Goal: Task Accomplishment & Management: Manage account settings

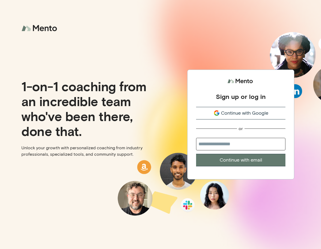
click at [241, 141] on input "email" at bounding box center [240, 144] width 89 height 13
type input "**********"
click at [196, 154] on button "Continue with email" at bounding box center [240, 160] width 89 height 13
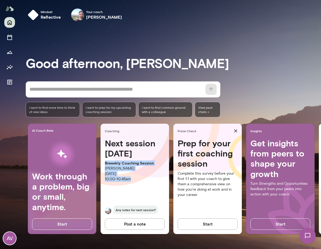
drag, startPoint x: 131, startPoint y: 155, endPoint x: 131, endPoint y: 149, distance: 5.9
click at [131, 150] on div "Next session [DATE] Biweekly Coaching Session [PERSON_NAME] [DATE] 10:00 - 10:4…" at bounding box center [134, 179] width 68 height 83
click at [131, 149] on h4 "Next session [DATE]" at bounding box center [135, 148] width 60 height 21
